Goal: Transaction & Acquisition: Purchase product/service

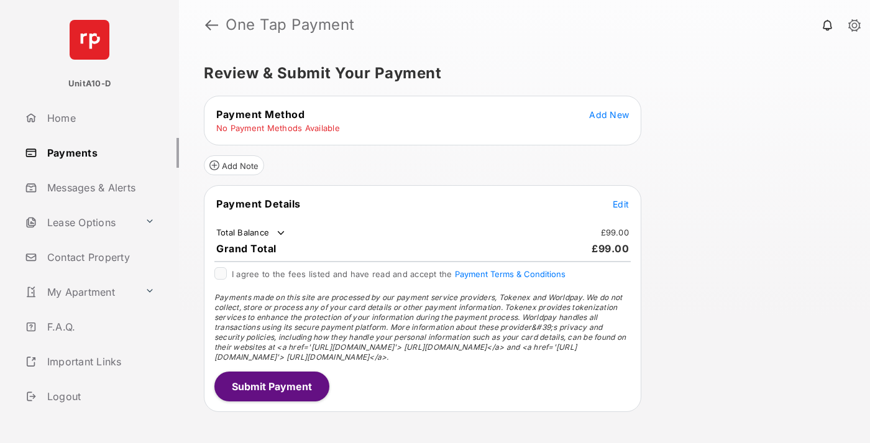
click at [609, 114] on span "Add New" at bounding box center [609, 114] width 40 height 11
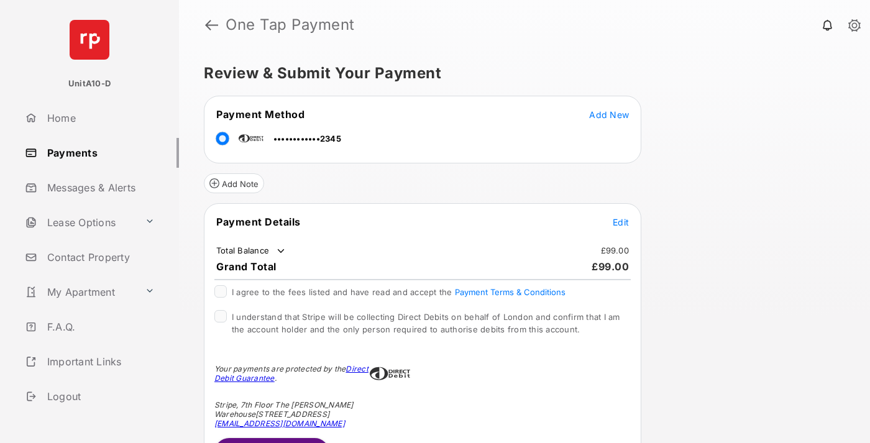
click at [621, 222] on span "Edit" at bounding box center [621, 222] width 16 height 11
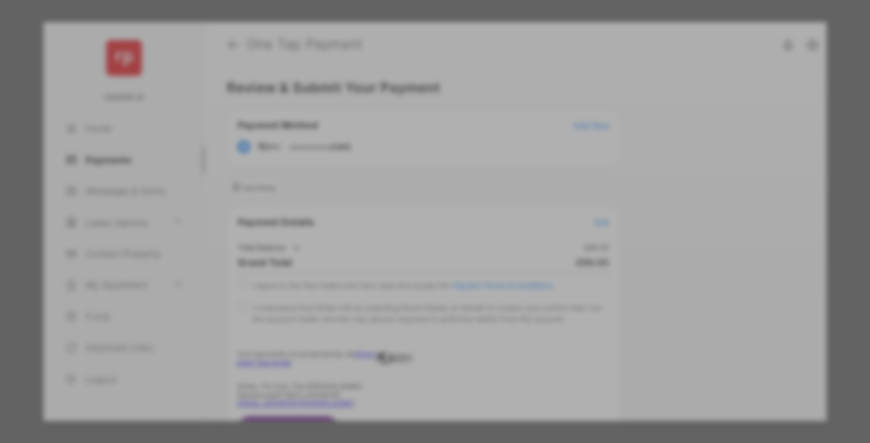
click at [412, 244] on div "Other Amount" at bounding box center [411, 249] width 201 height 21
type input "***"
click at [393, 330] on button "Save" at bounding box center [393, 328] width 62 height 30
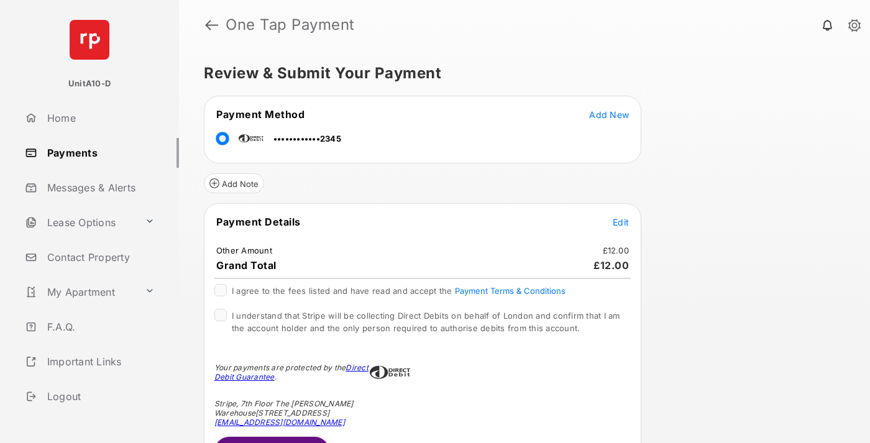
click at [621, 222] on span "Edit" at bounding box center [621, 222] width 16 height 11
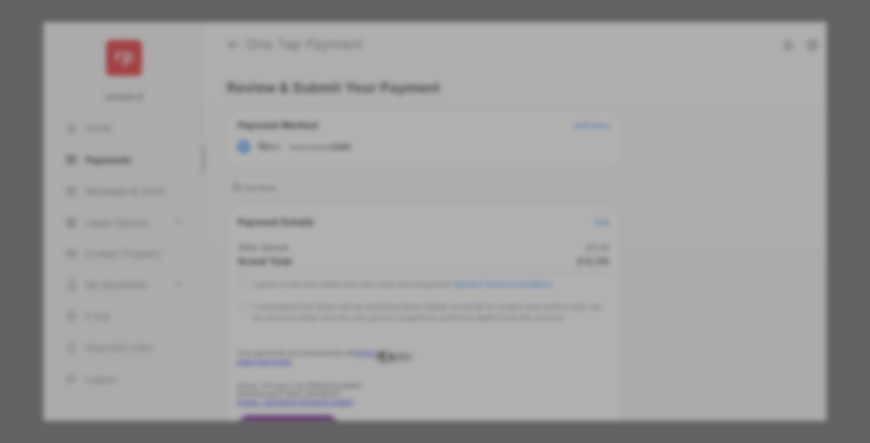
click at [393, 348] on button "Save" at bounding box center [393, 348] width 62 height 30
